Goal: Task Accomplishment & Management: Manage account settings

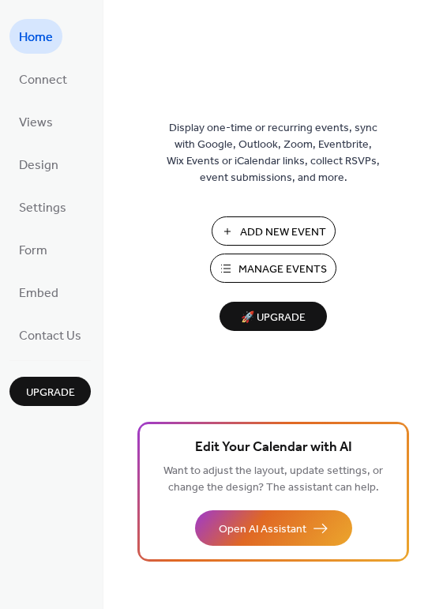
click at [278, 280] on button "Manage Events" at bounding box center [273, 268] width 126 height 29
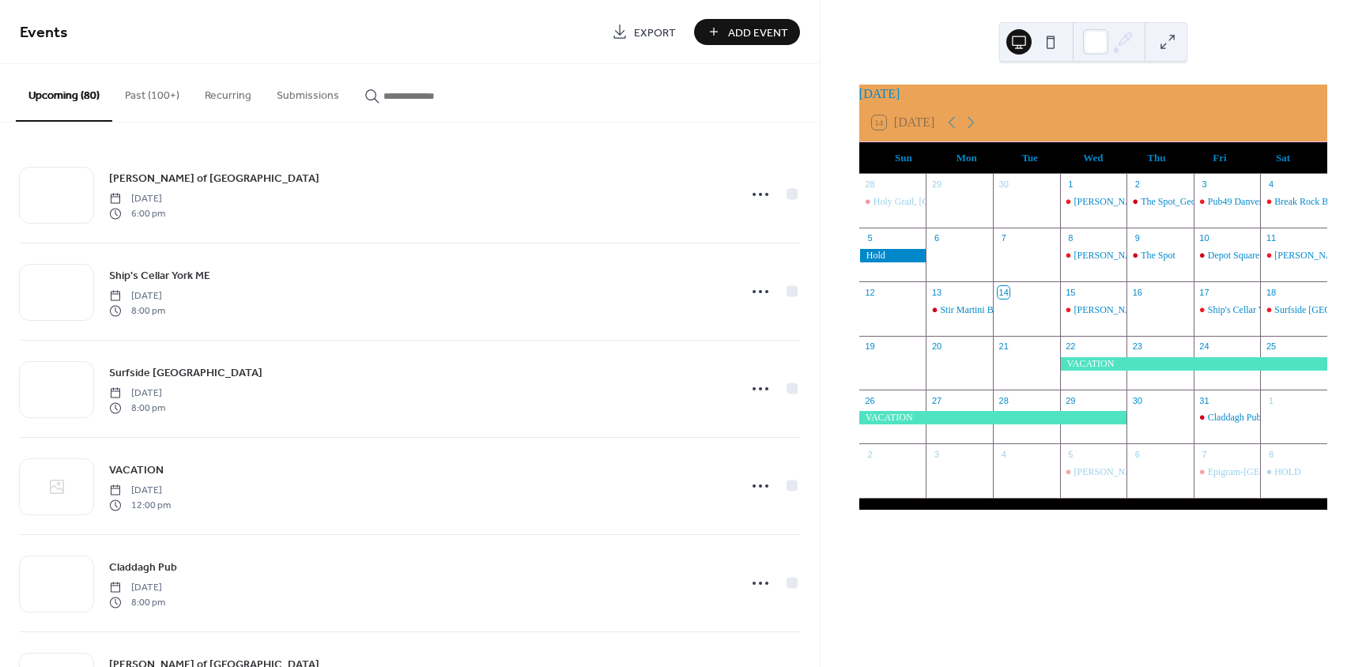
click at [129, 85] on button "Past (100+)" at bounding box center [152, 92] width 80 height 56
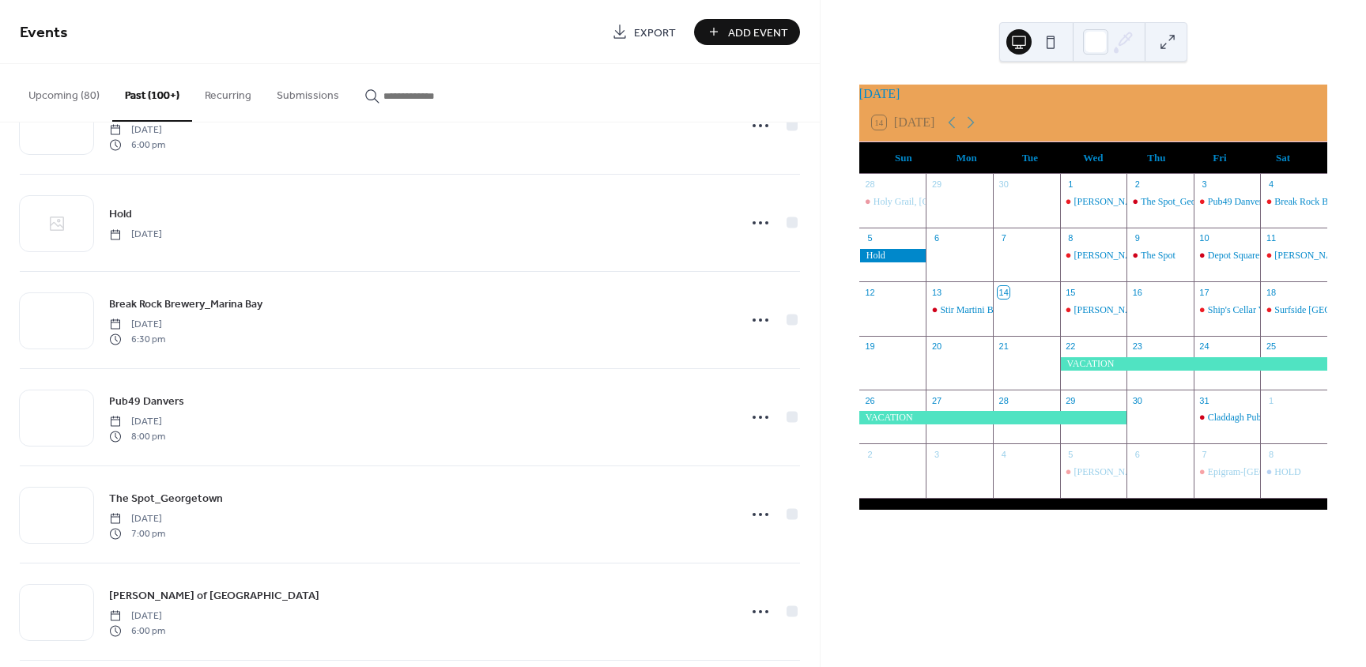
scroll to position [474, 0]
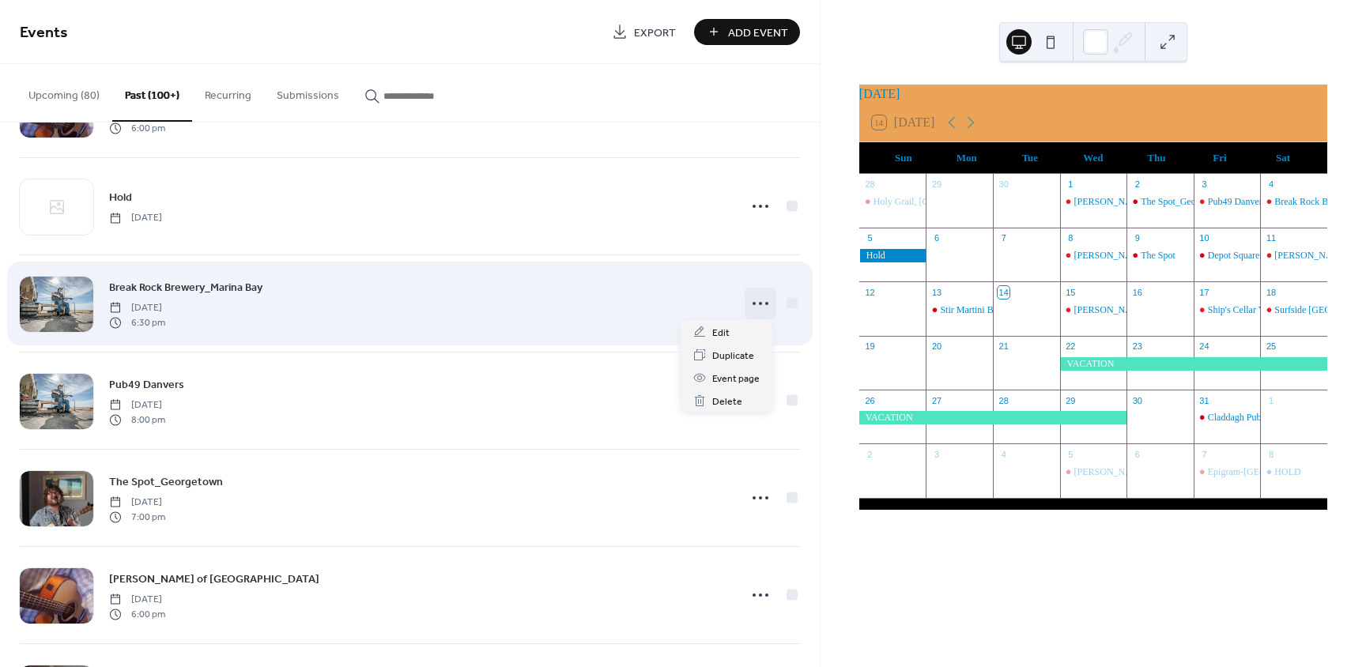
click at [752, 302] on circle at bounding box center [753, 303] width 3 height 3
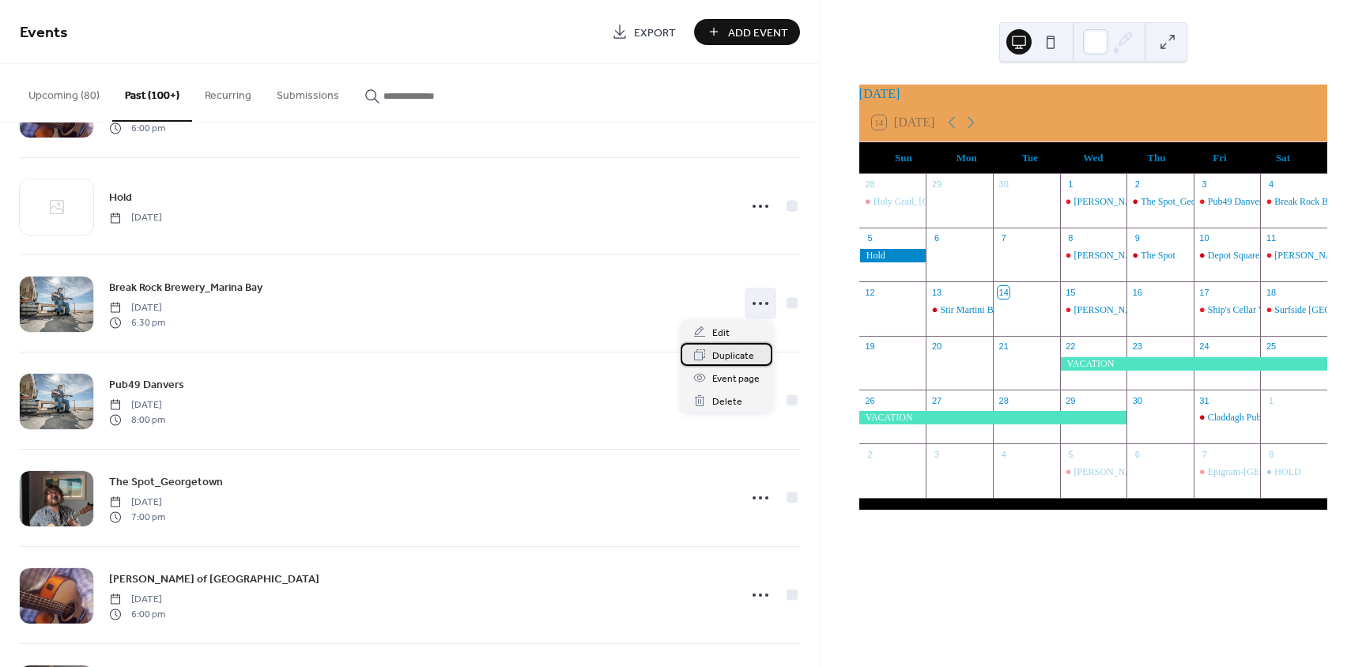
click at [733, 359] on span "Duplicate" at bounding box center [733, 356] width 42 height 17
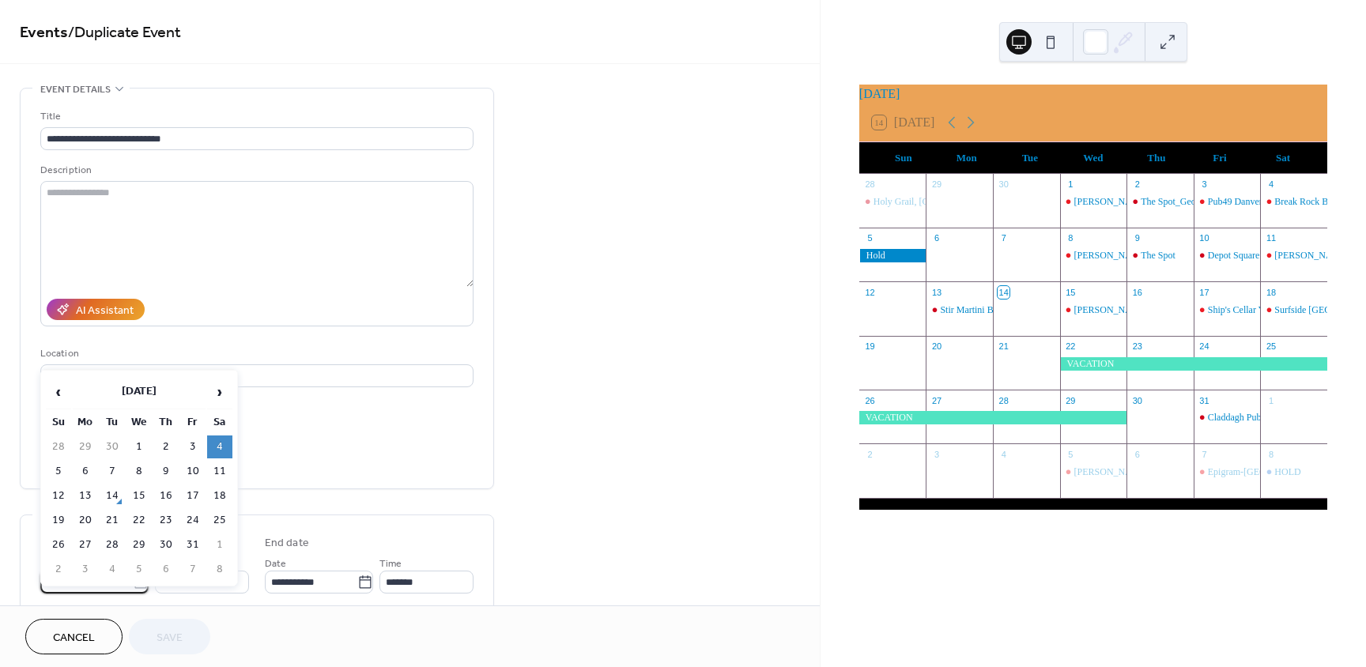
click at [81, 577] on body "**********" at bounding box center [683, 333] width 1366 height 667
click at [220, 389] on span "›" at bounding box center [220, 392] width 24 height 32
click at [213, 517] on td "24" at bounding box center [219, 520] width 25 height 23
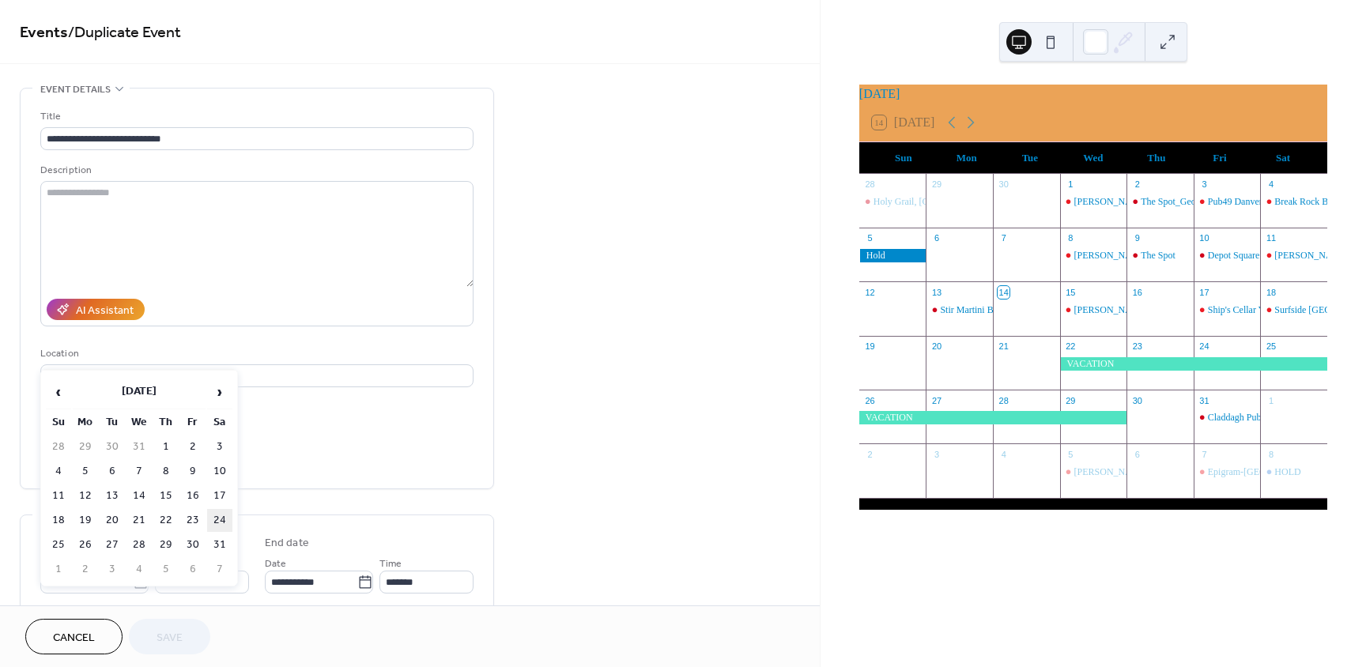
type input "**********"
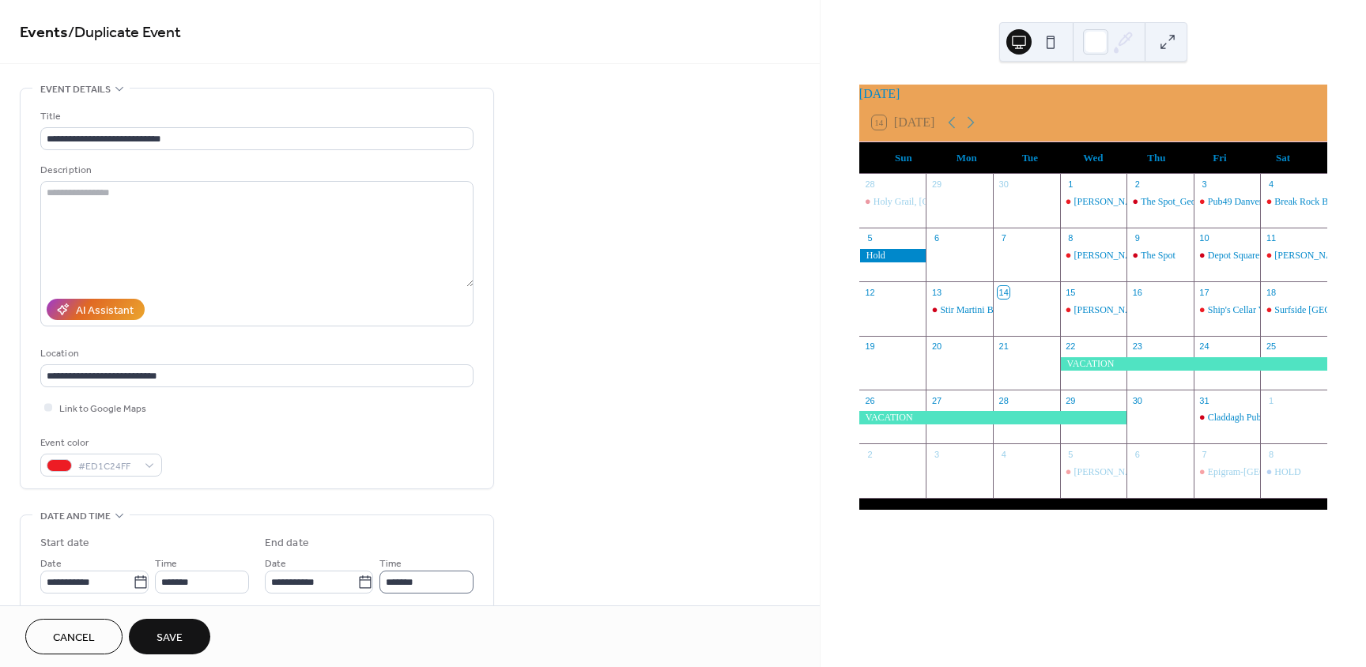
scroll to position [237, 0]
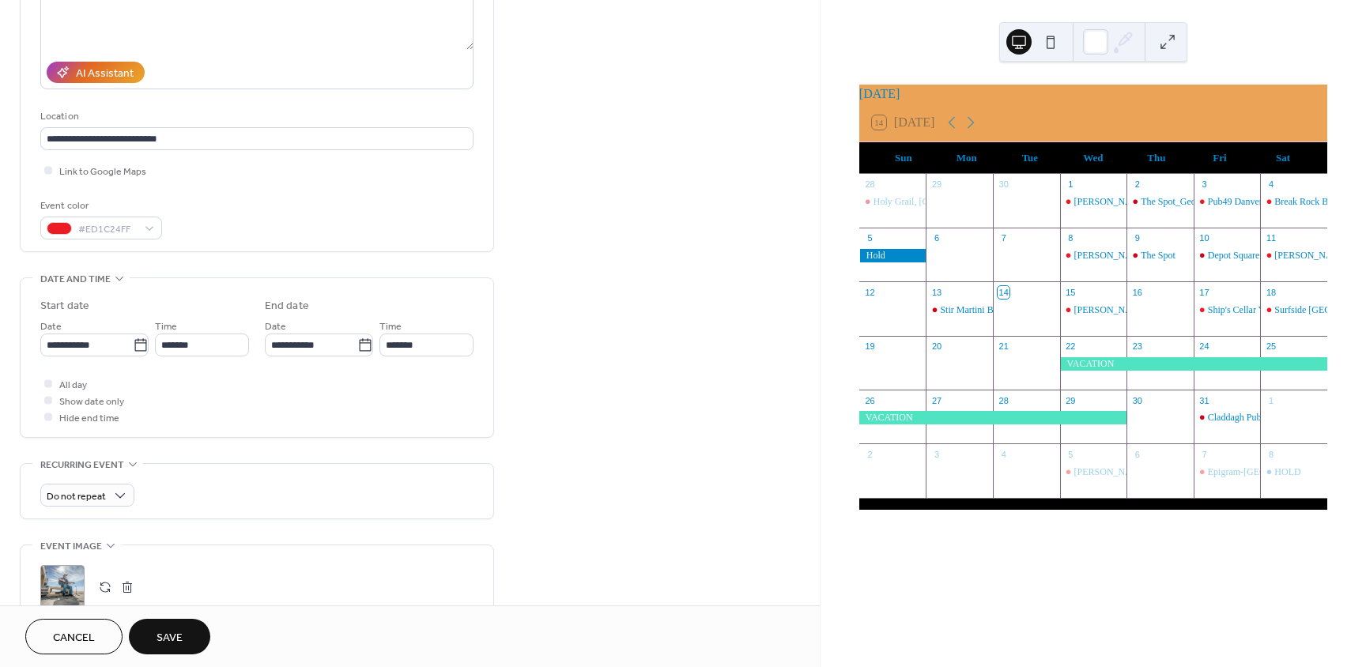
click at [164, 639] on span "Save" at bounding box center [169, 638] width 26 height 17
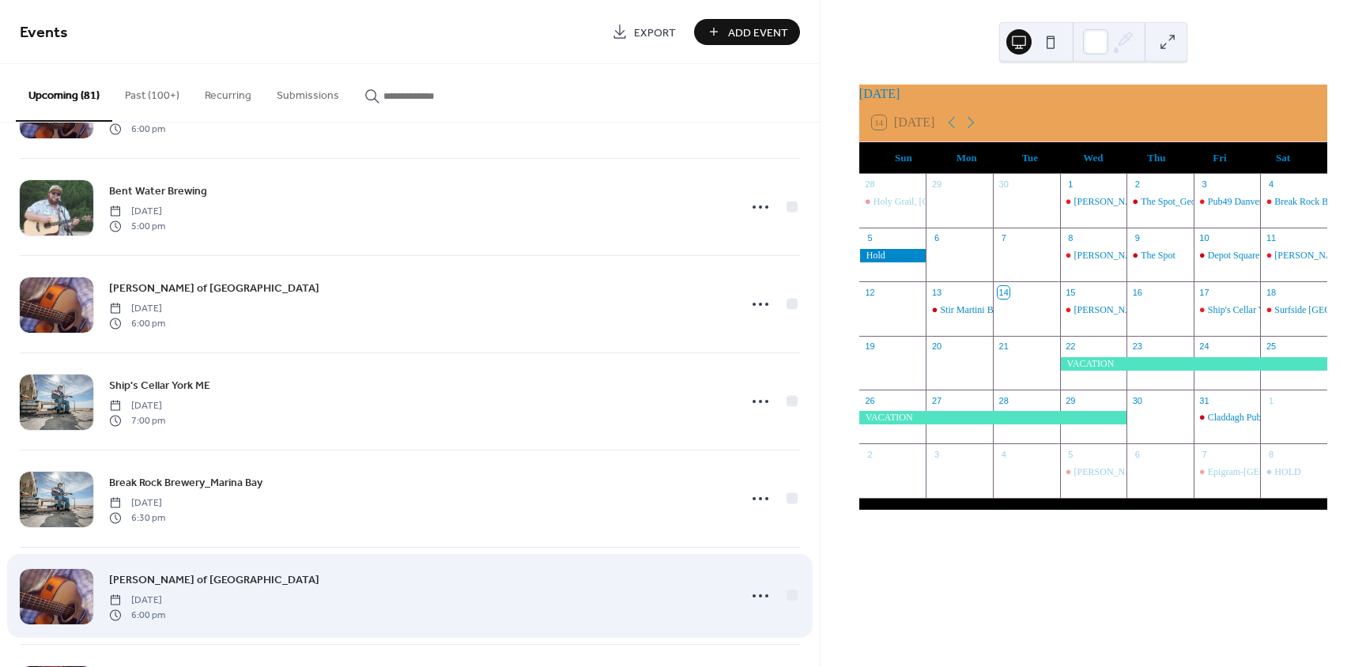
scroll to position [3736, 0]
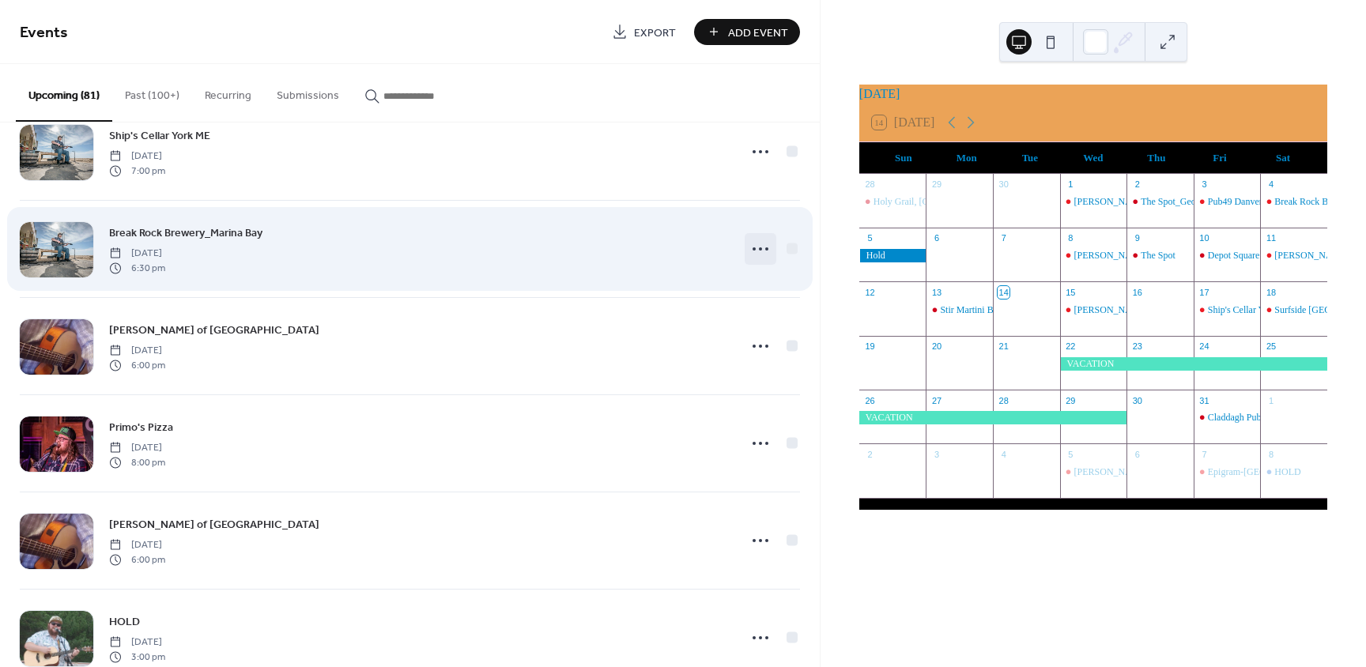
click at [757, 236] on icon at bounding box center [760, 248] width 25 height 25
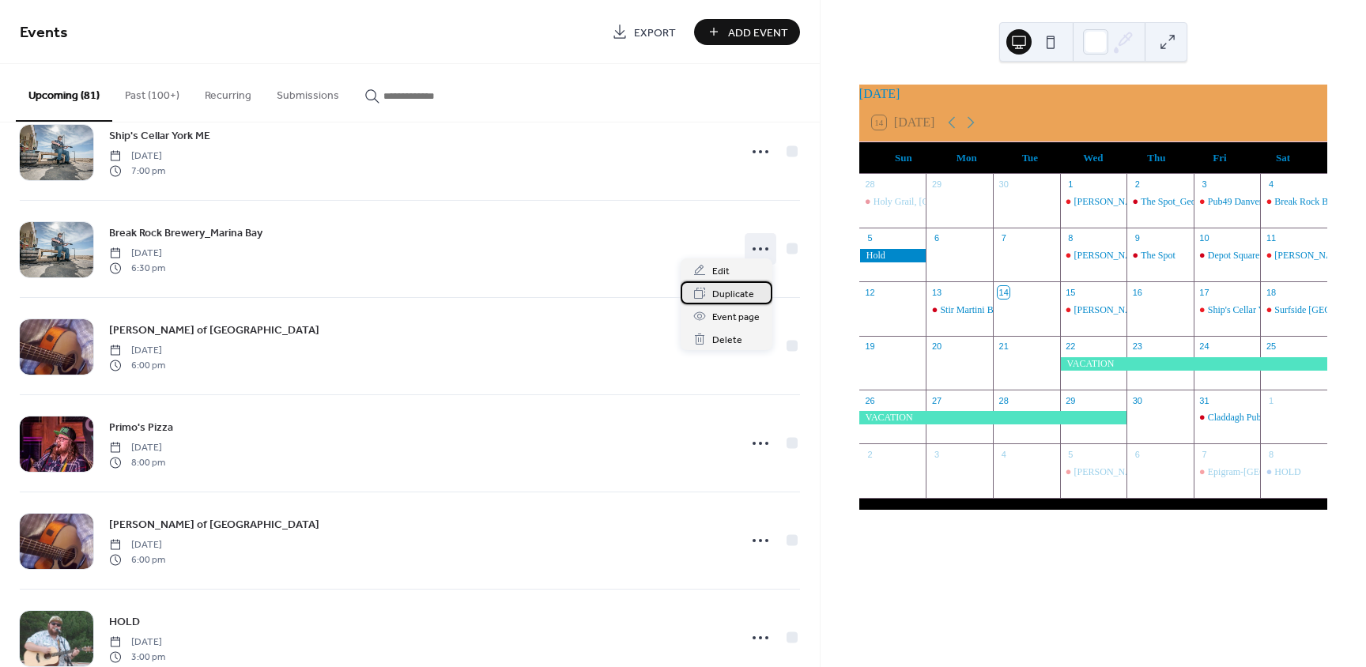
click at [740, 285] on div "Duplicate" at bounding box center [726, 292] width 92 height 23
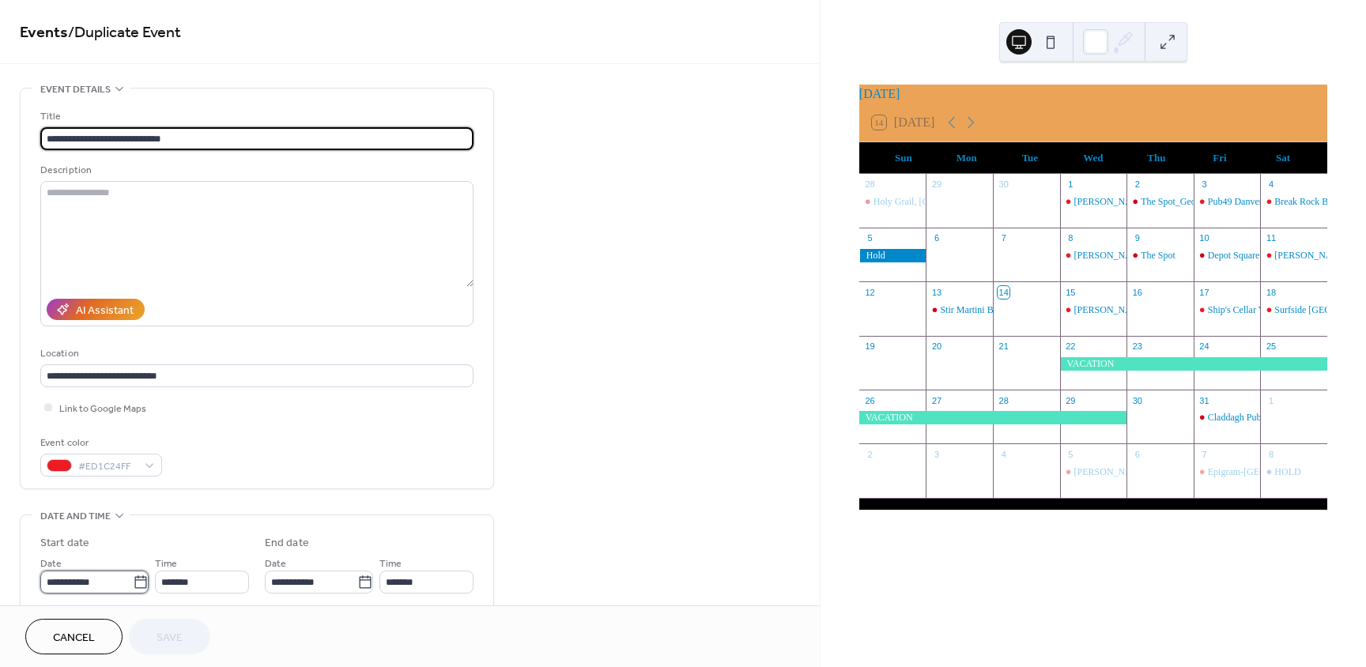
click at [73, 571] on input "**********" at bounding box center [86, 582] width 92 height 23
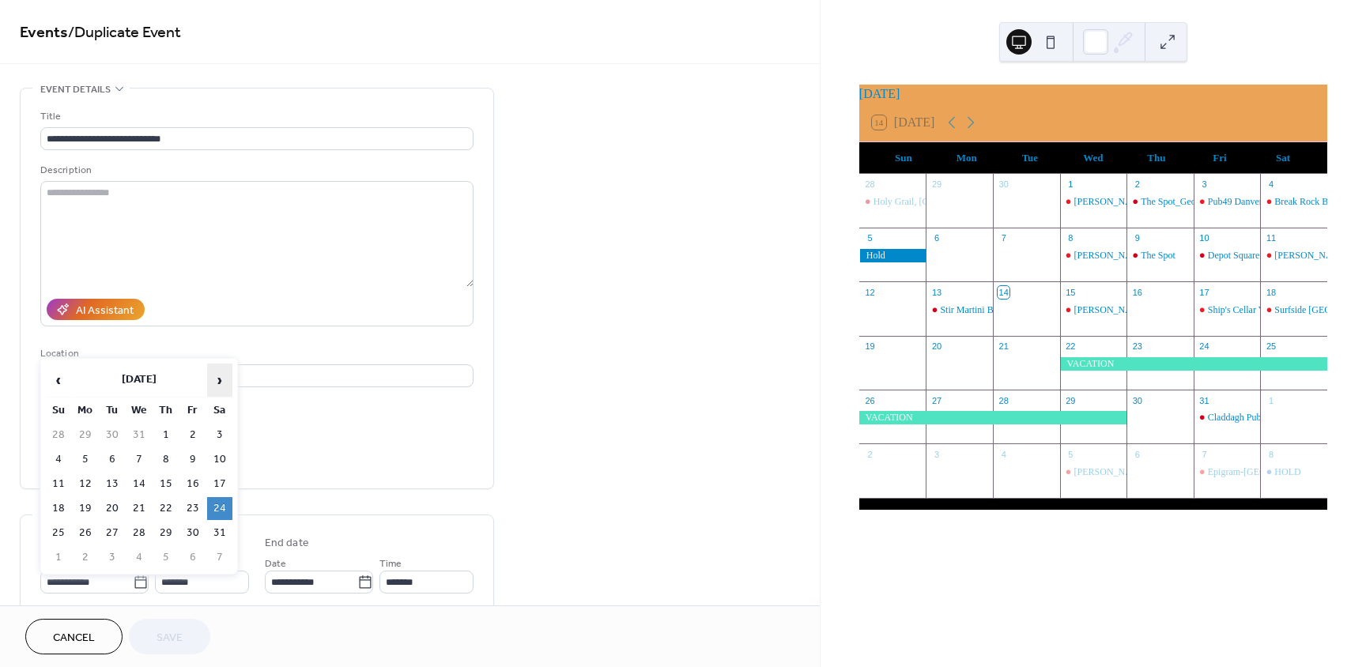
click at [220, 375] on span "›" at bounding box center [220, 380] width 24 height 32
click at [216, 528] on td "28" at bounding box center [219, 533] width 25 height 23
type input "**********"
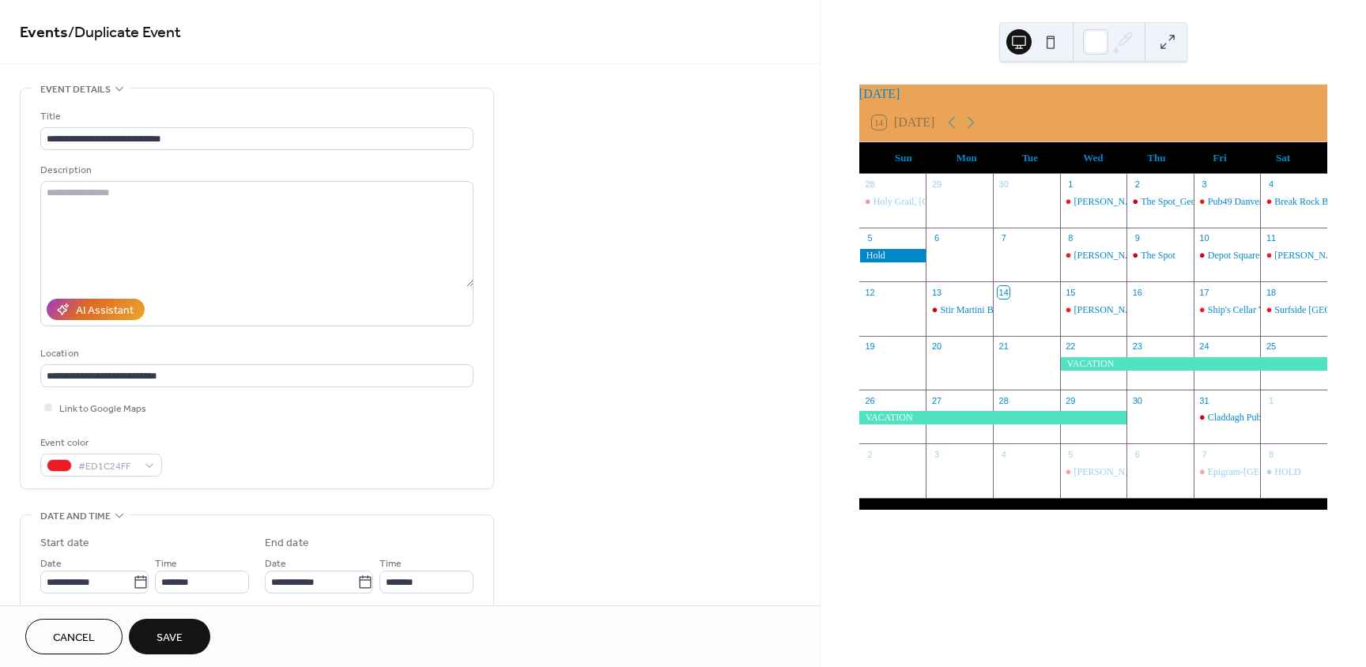
click at [160, 635] on span "Save" at bounding box center [169, 638] width 26 height 17
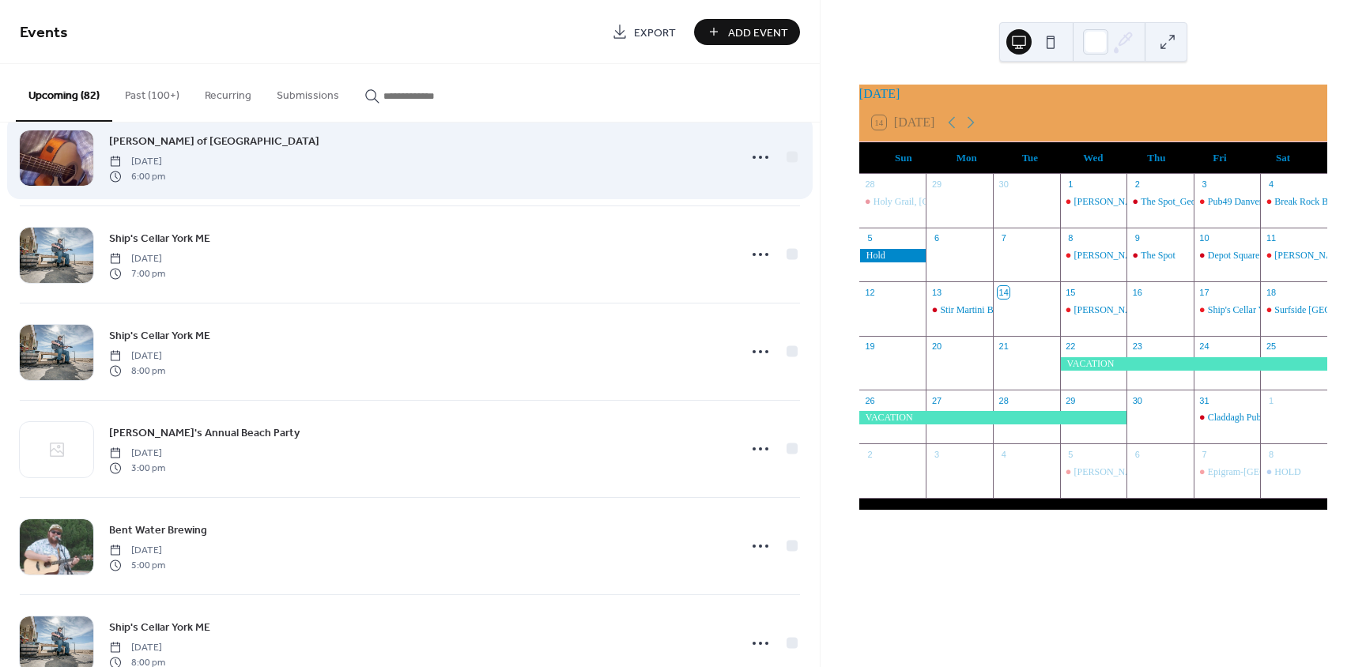
scroll to position [3793, 0]
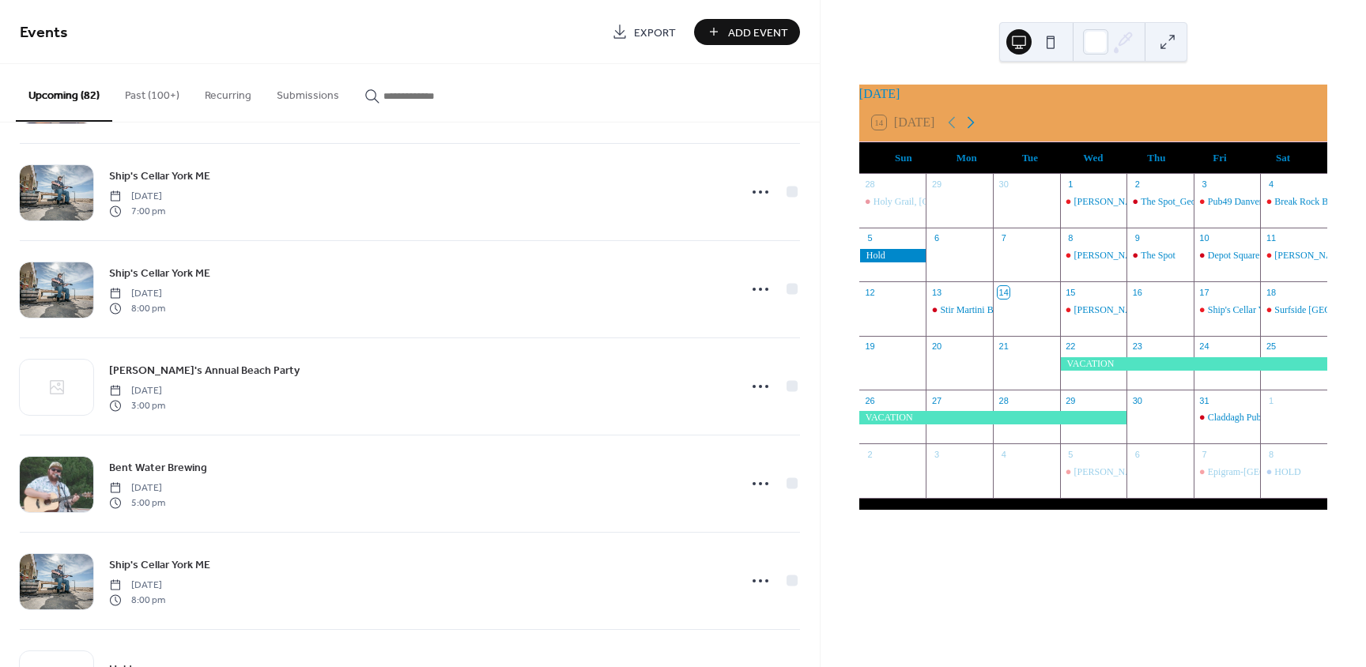
click at [979, 130] on icon at bounding box center [970, 122] width 19 height 19
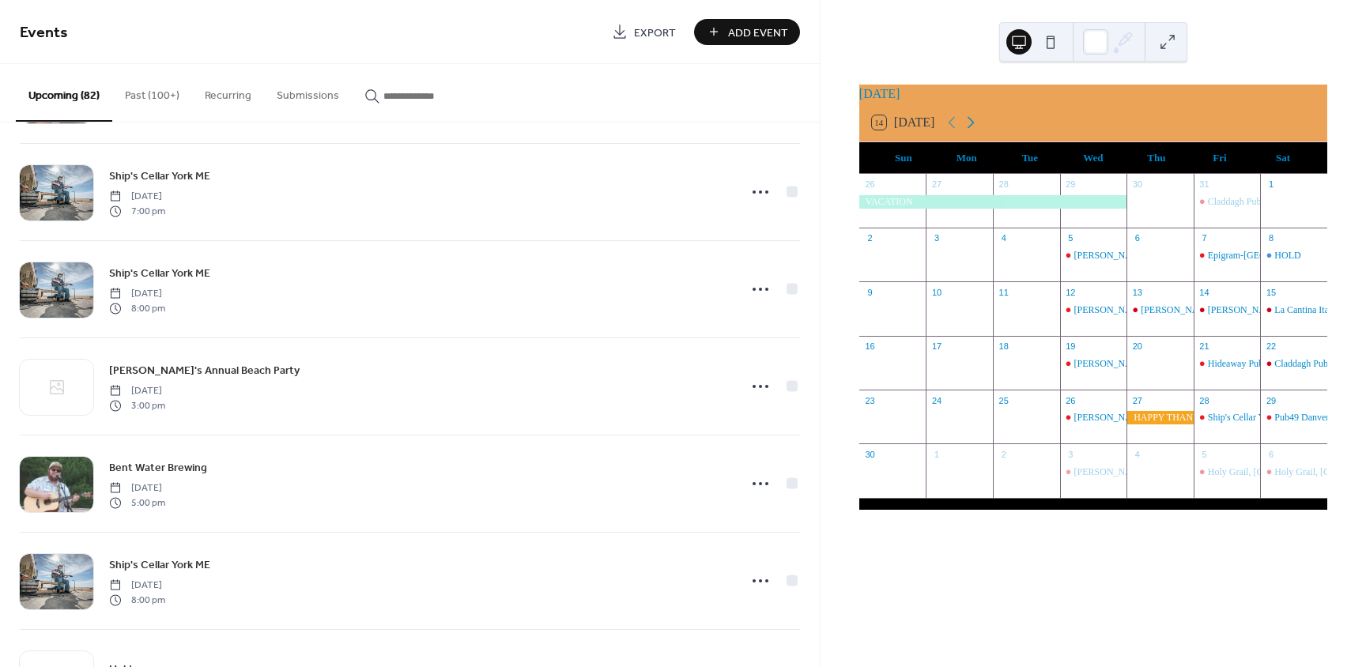
click at [979, 130] on icon at bounding box center [970, 122] width 19 height 19
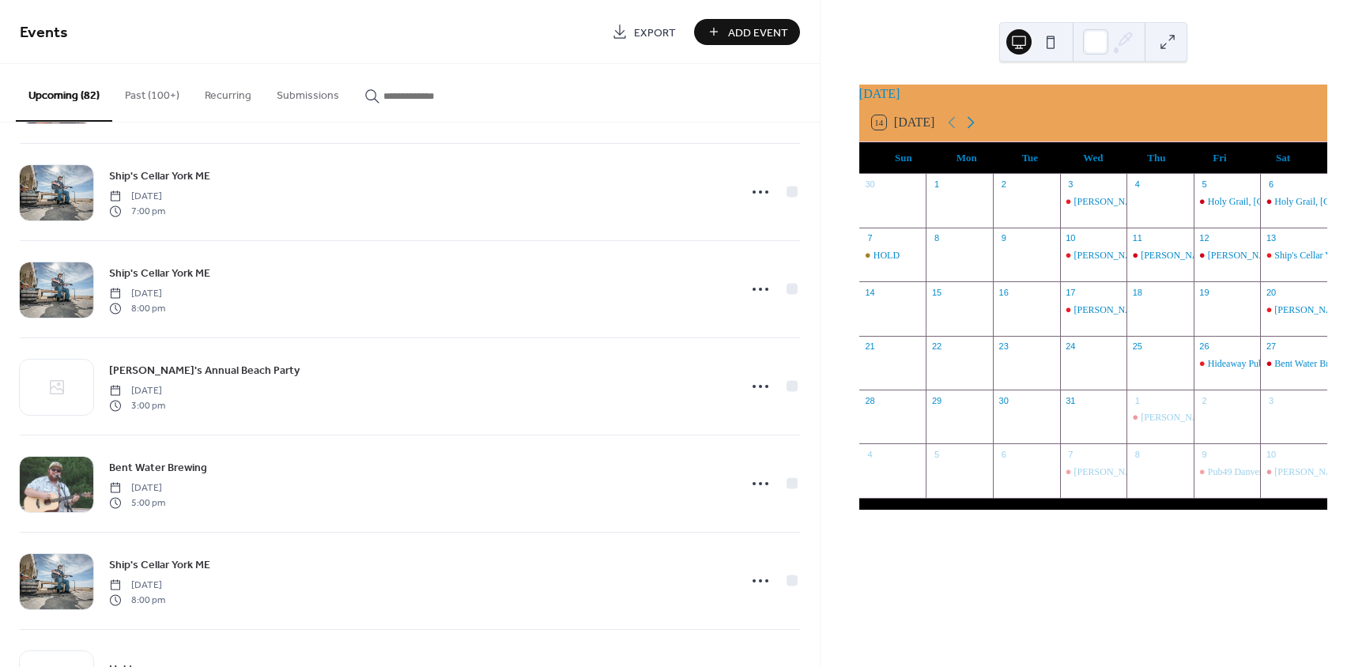
click at [979, 130] on icon at bounding box center [970, 122] width 19 height 19
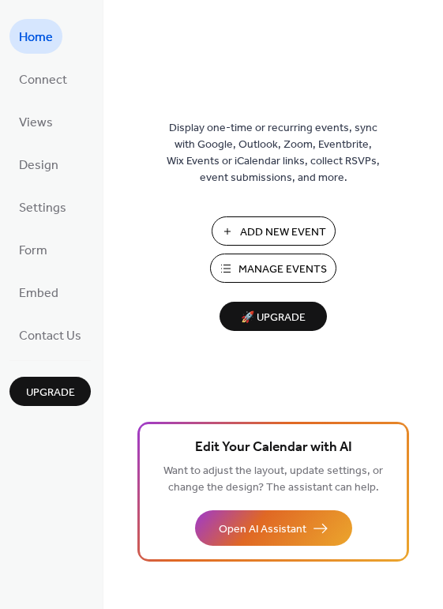
click at [264, 272] on span "Manage Events" at bounding box center [283, 270] width 89 height 17
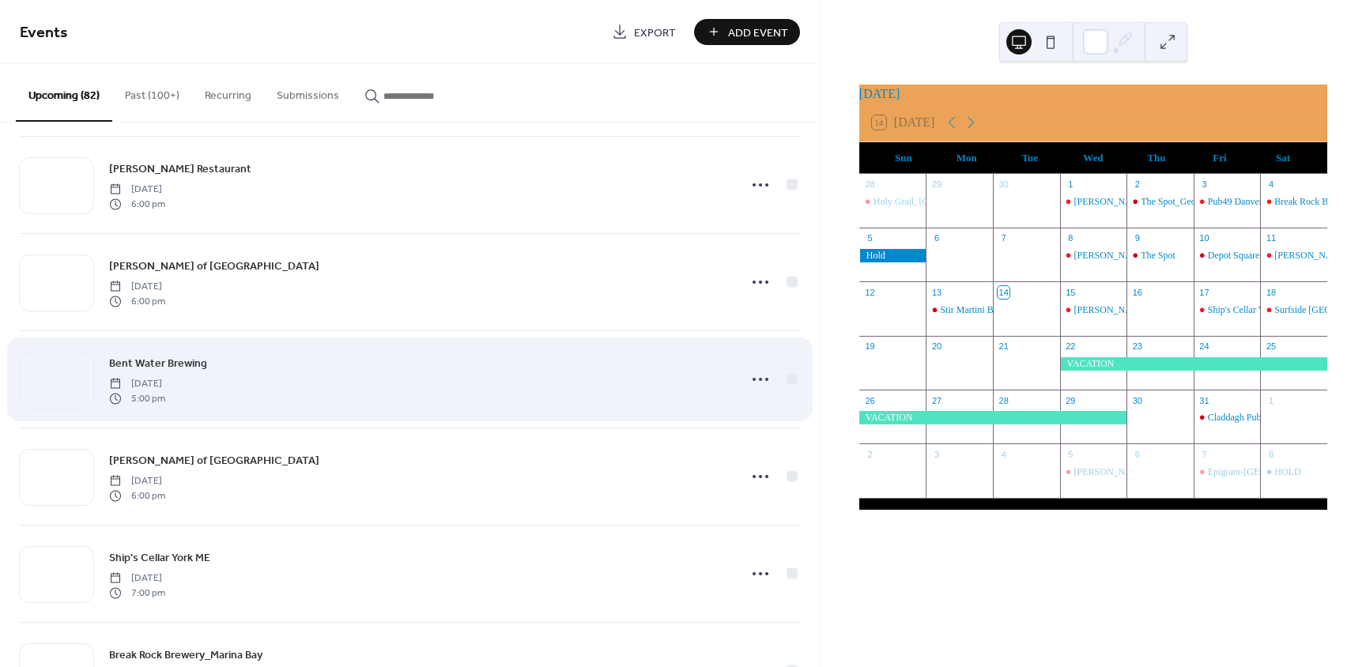
scroll to position [3381, 0]
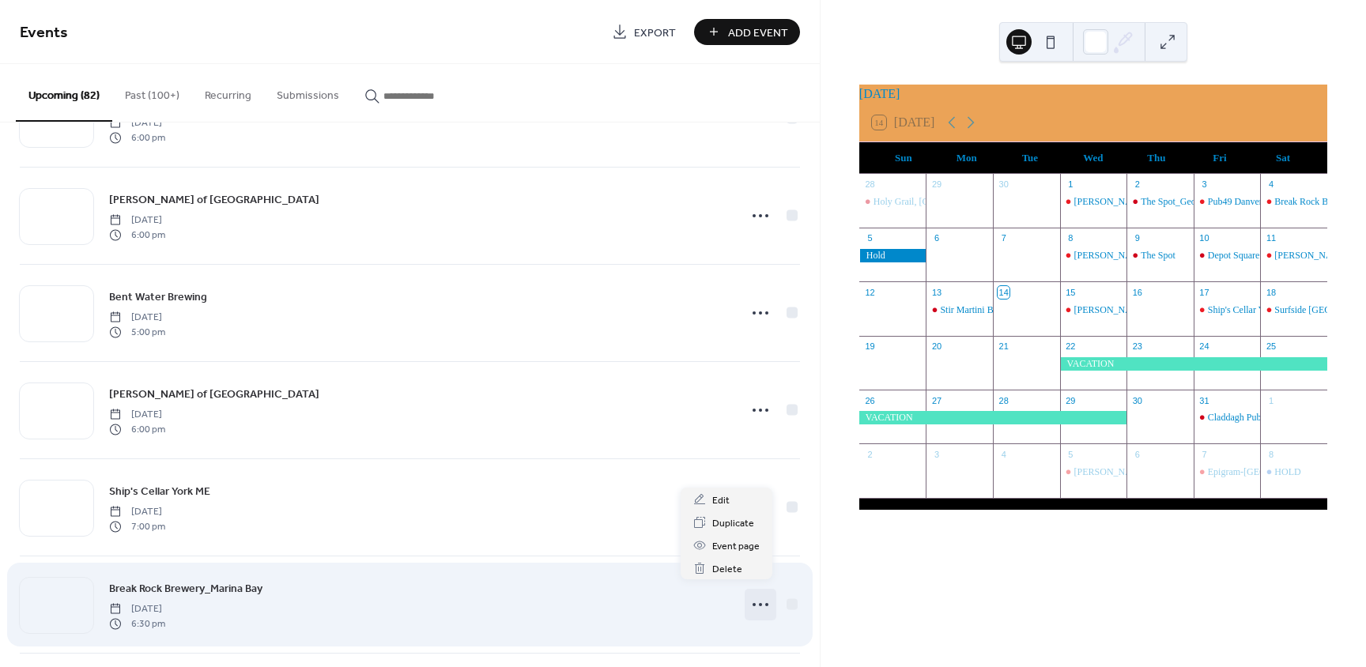
click at [752, 592] on icon at bounding box center [760, 604] width 25 height 25
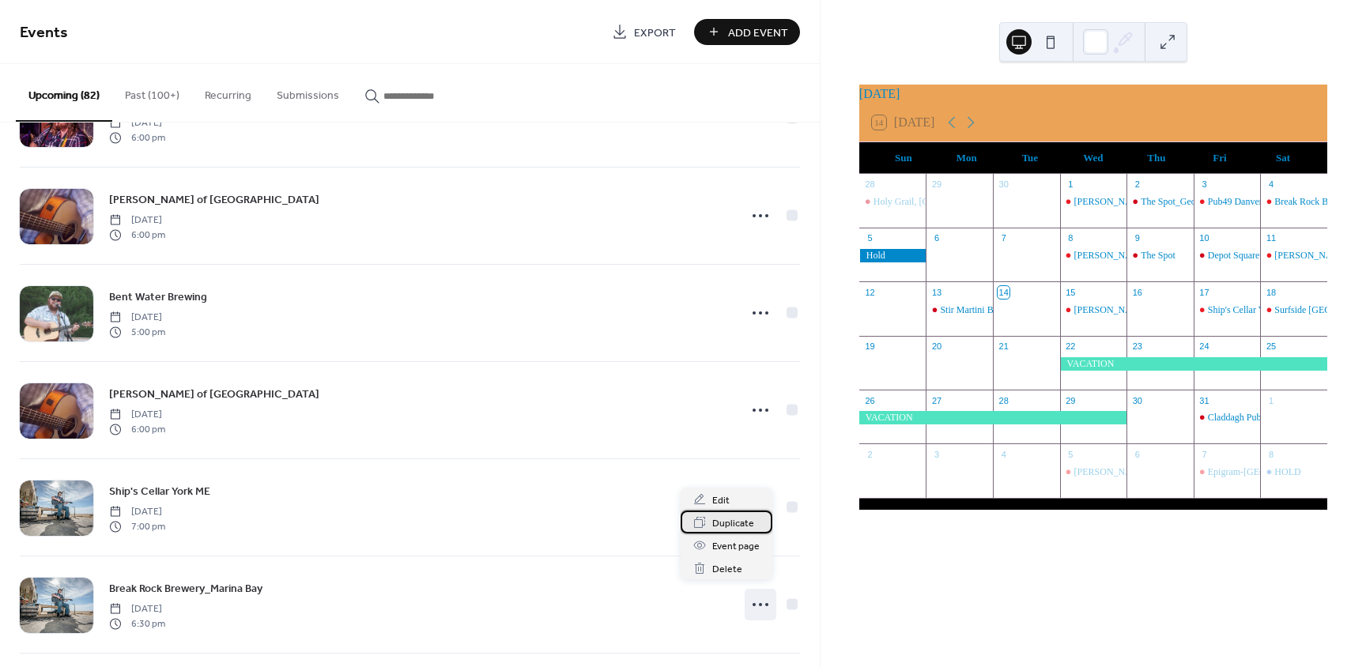
click at [729, 523] on span "Duplicate" at bounding box center [733, 523] width 42 height 17
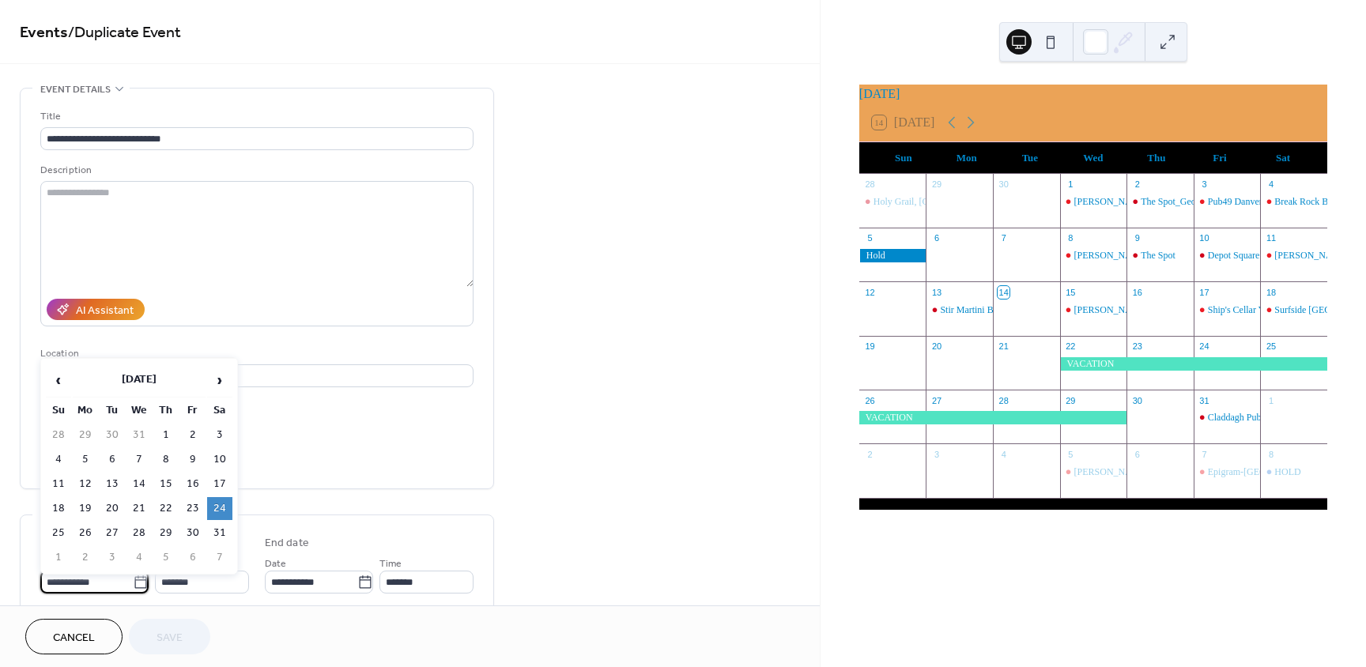
click at [87, 579] on input "**********" at bounding box center [86, 582] width 92 height 23
click at [224, 387] on span "›" at bounding box center [220, 380] width 24 height 32
click at [226, 379] on span "›" at bounding box center [220, 380] width 24 height 32
click at [223, 502] on td "25" at bounding box center [219, 508] width 25 height 23
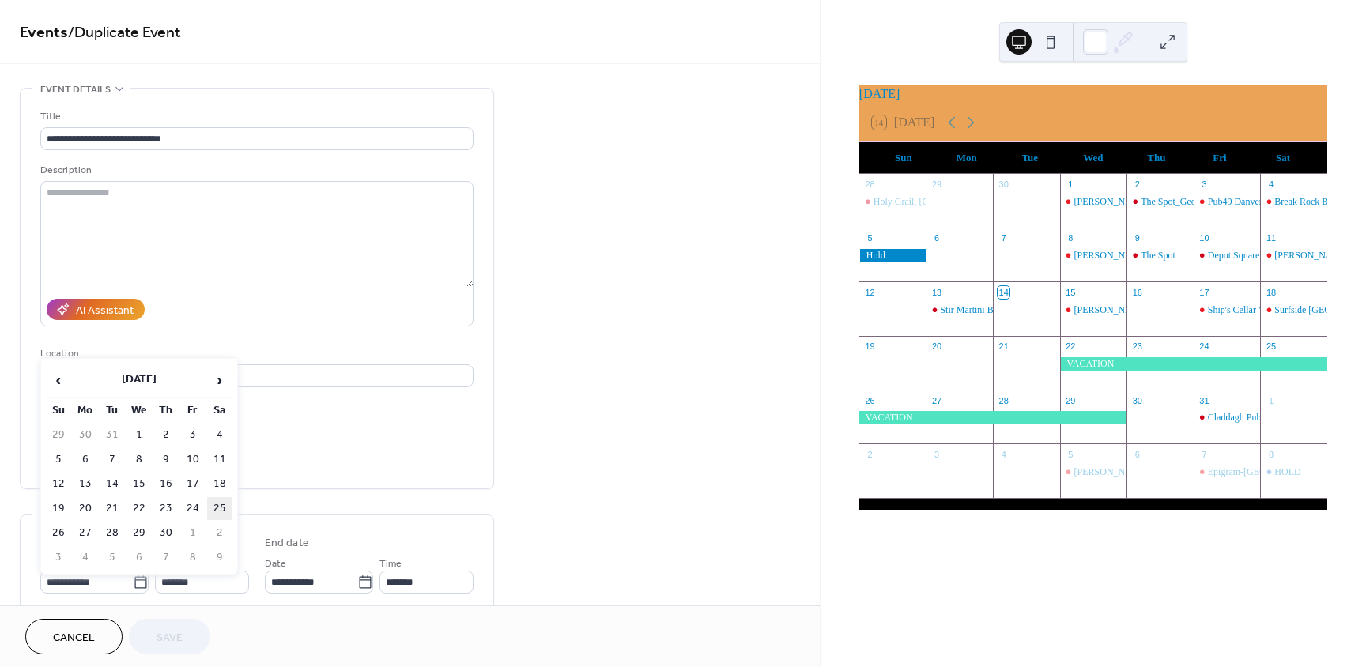
type input "**********"
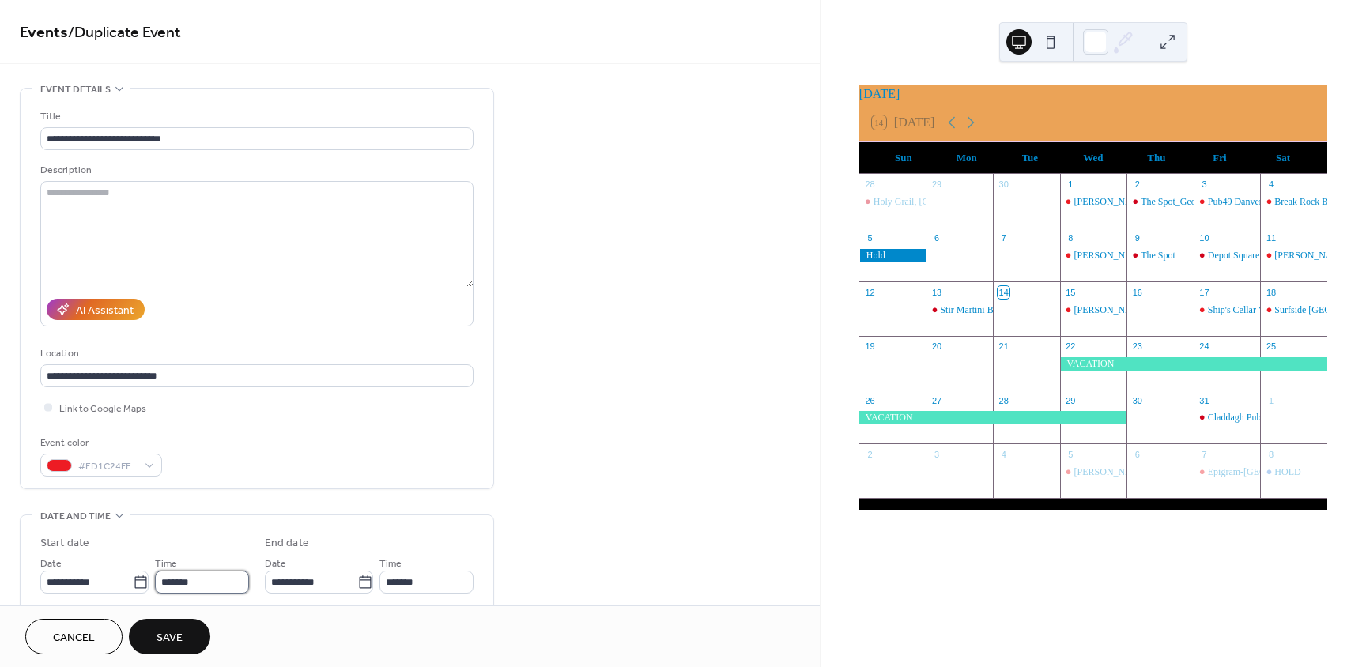
click at [169, 575] on input "*******" at bounding box center [202, 582] width 94 height 23
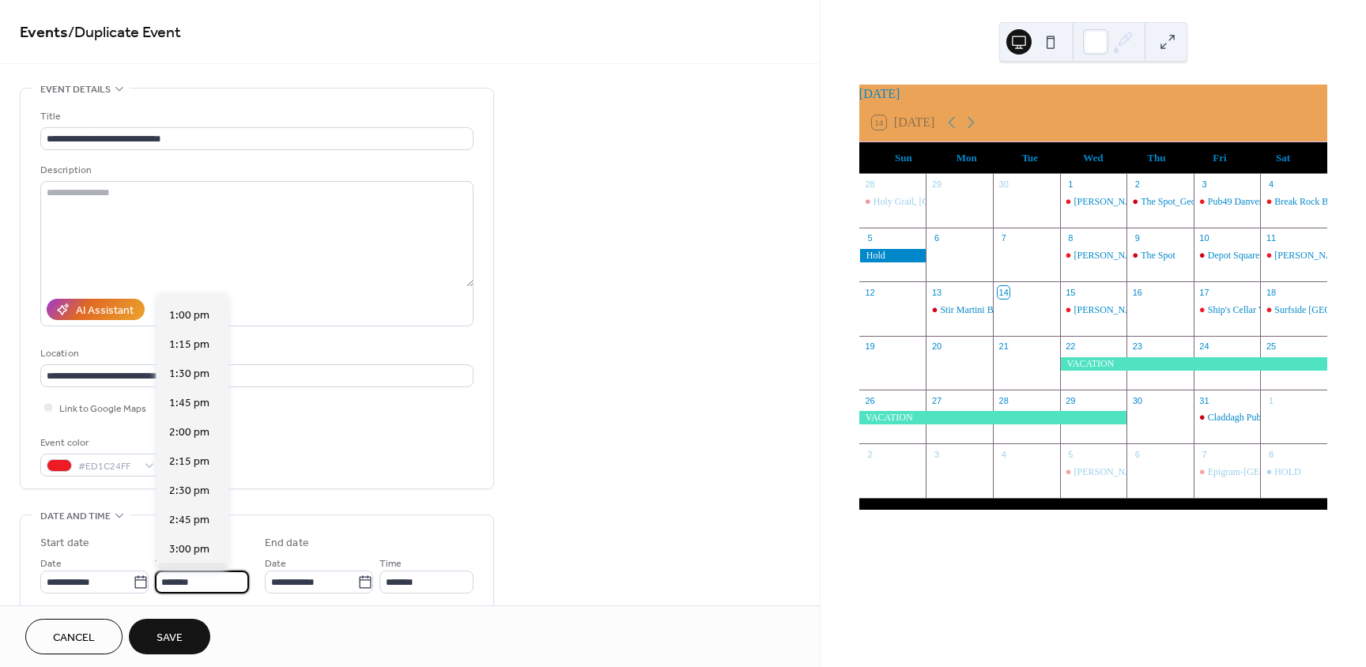
scroll to position [1688, 0]
click at [194, 380] on span "3:00 pm" at bounding box center [189, 375] width 40 height 17
type input "*******"
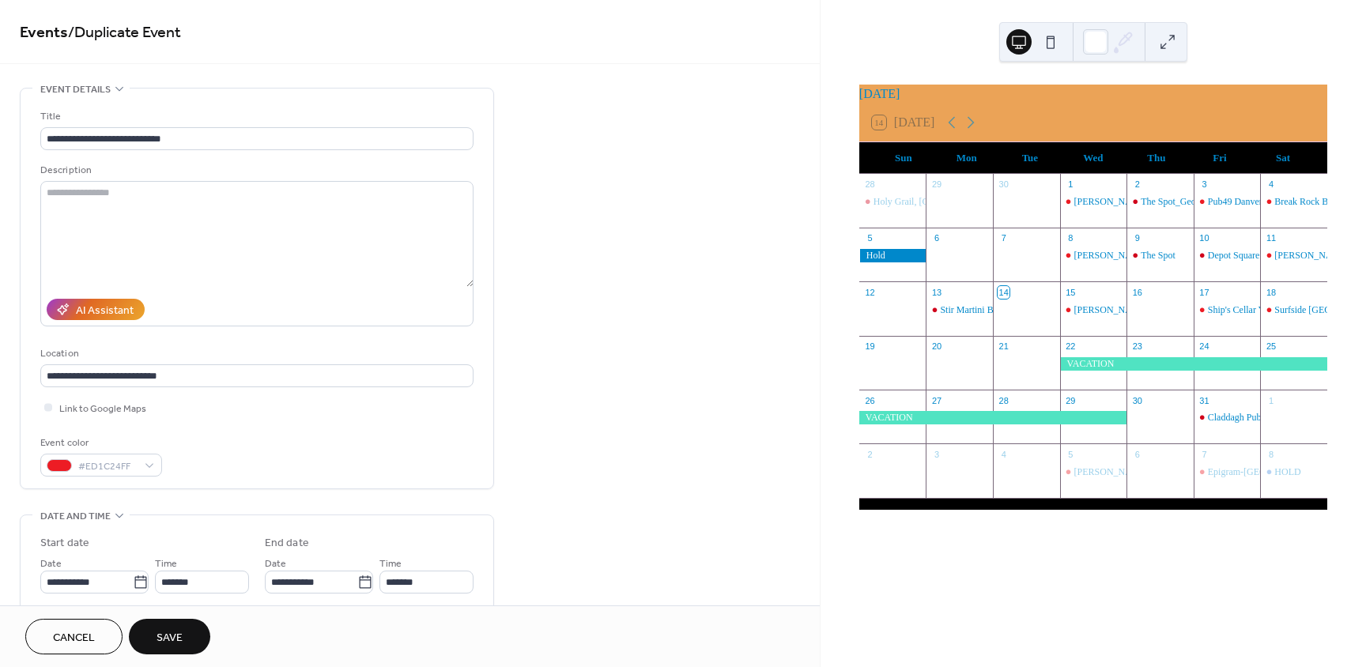
click at [176, 632] on span "Save" at bounding box center [169, 638] width 26 height 17
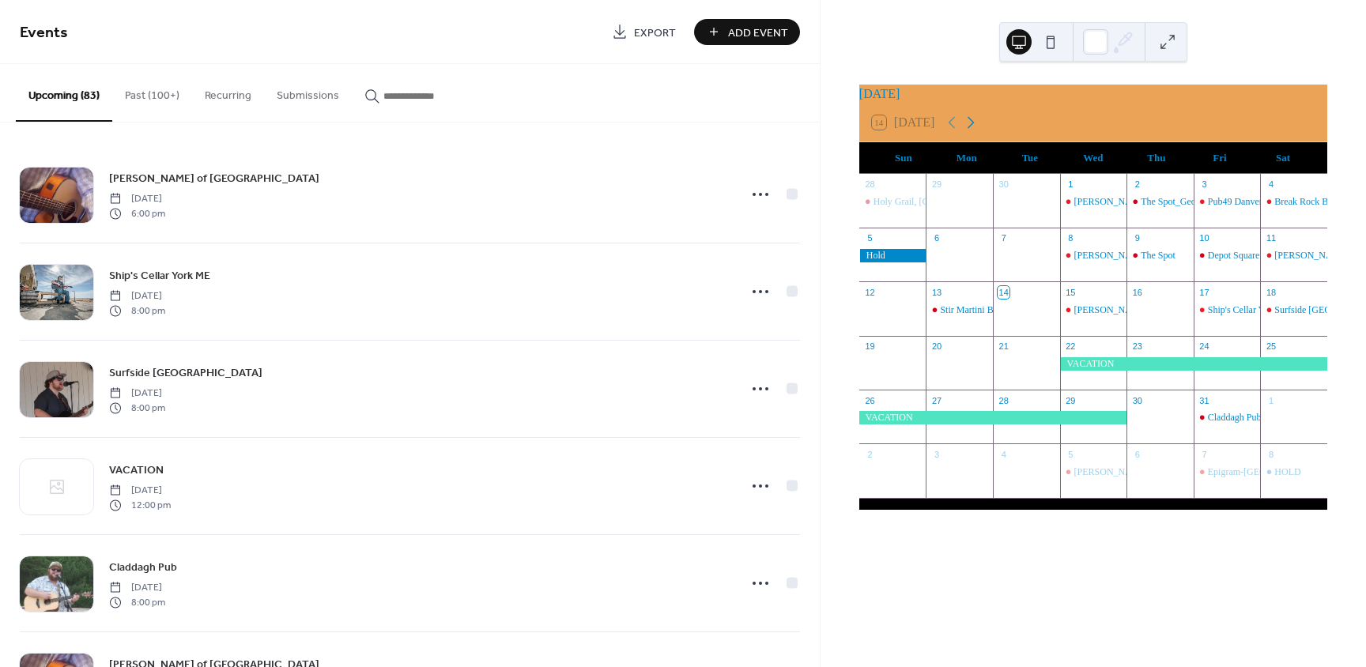
click at [970, 130] on icon at bounding box center [970, 122] width 19 height 19
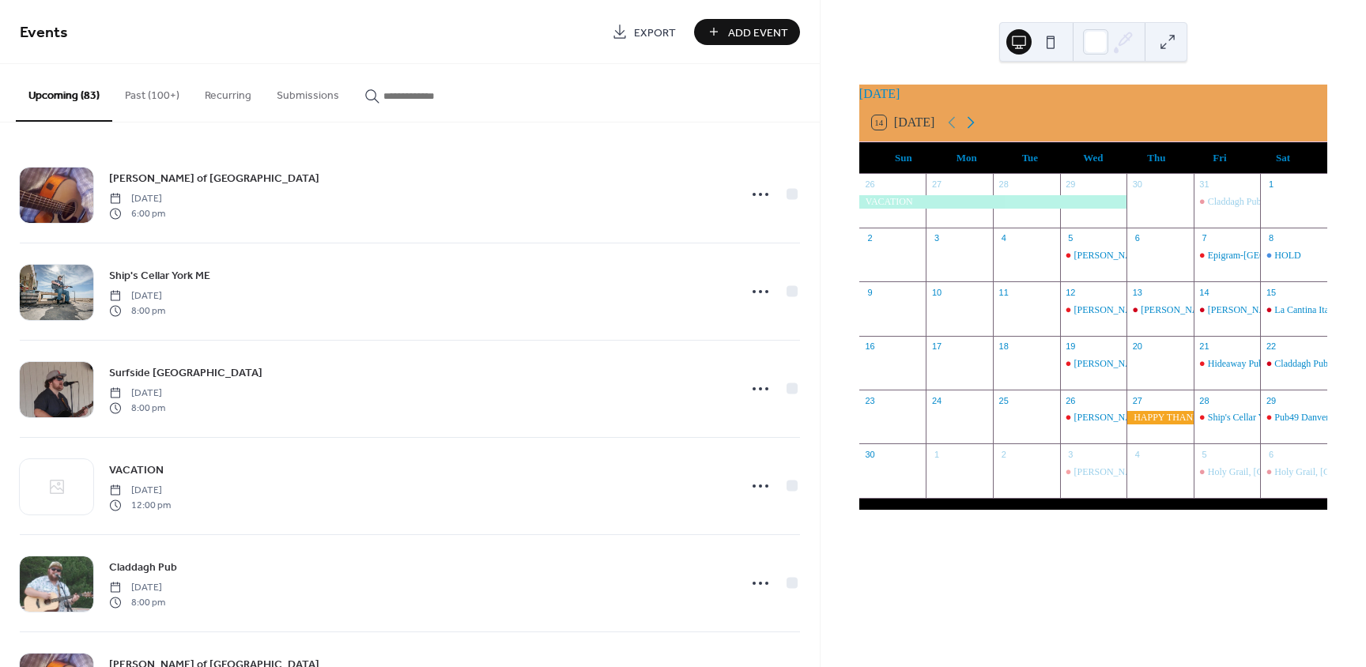
click at [970, 130] on icon at bounding box center [970, 122] width 19 height 19
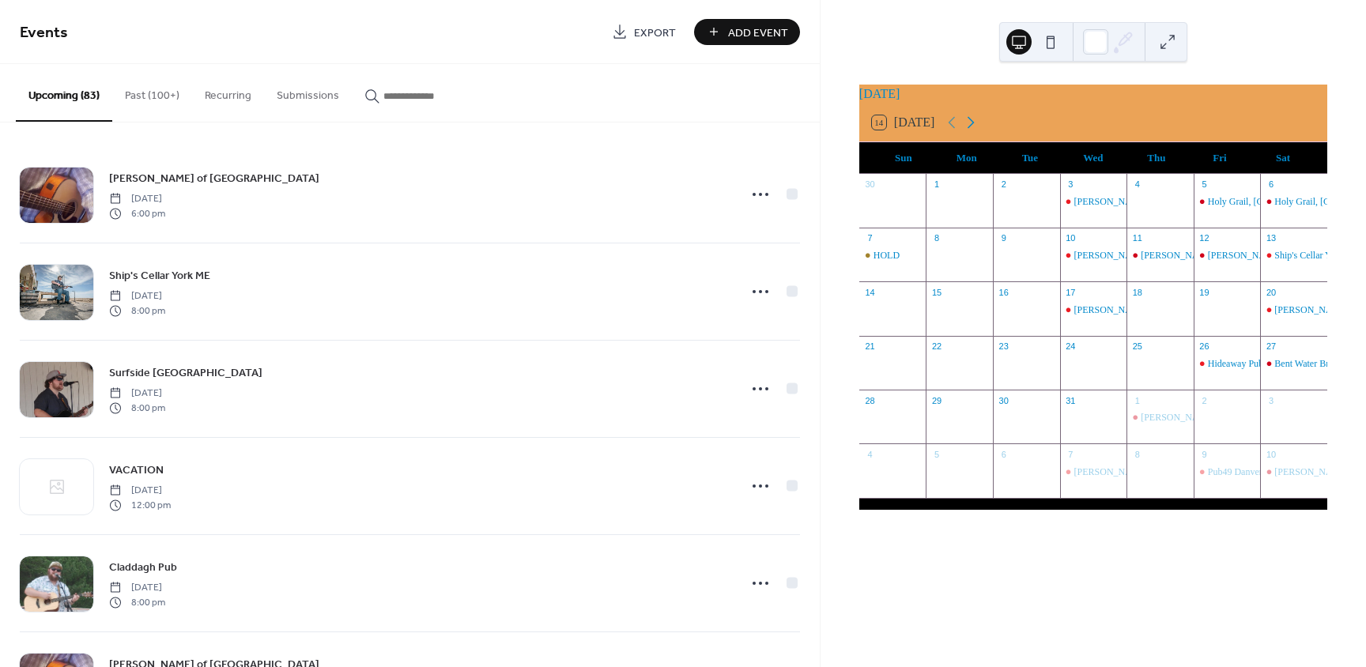
click at [970, 130] on icon at bounding box center [970, 122] width 19 height 19
click at [970, 125] on icon at bounding box center [970, 122] width 19 height 19
click at [977, 123] on icon at bounding box center [970, 122] width 19 height 19
click at [954, 119] on div "14 Today" at bounding box center [1093, 123] width 468 height 38
click at [955, 129] on icon at bounding box center [951, 122] width 19 height 19
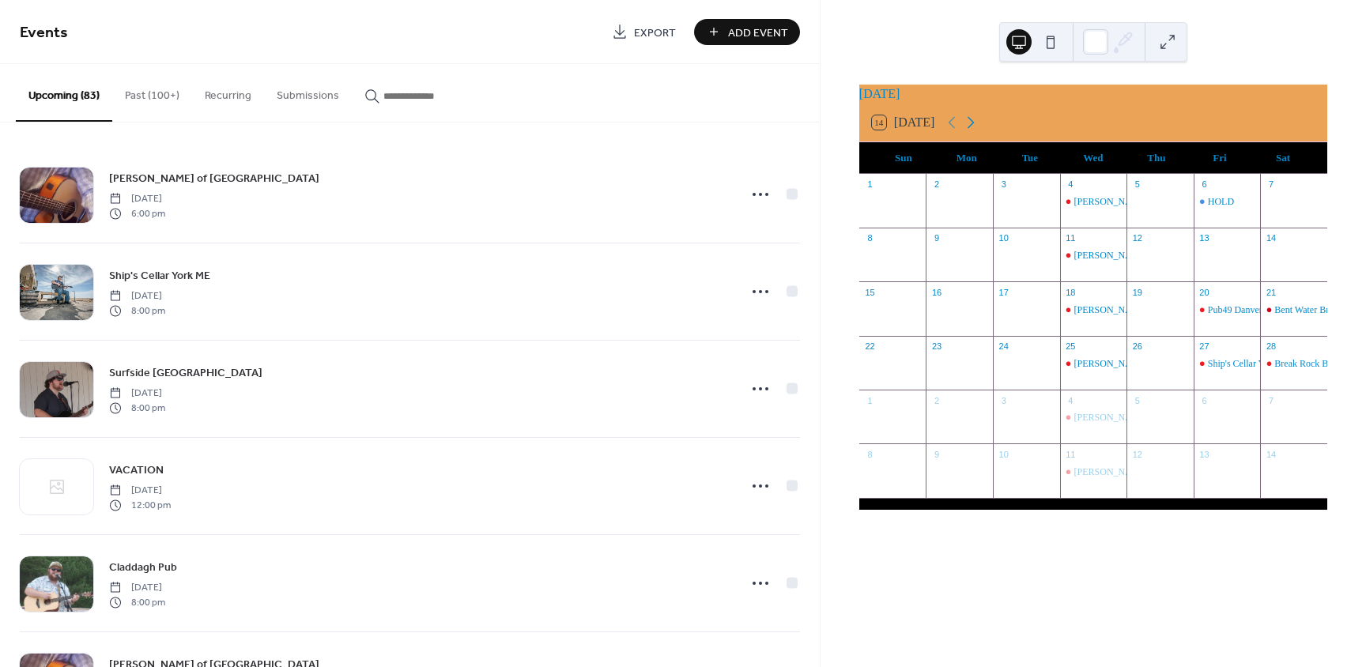
click at [972, 122] on icon at bounding box center [970, 122] width 19 height 19
click at [980, 132] on icon at bounding box center [970, 122] width 19 height 19
click at [958, 132] on icon at bounding box center [951, 122] width 19 height 19
